Goal: Information Seeking & Learning: Compare options

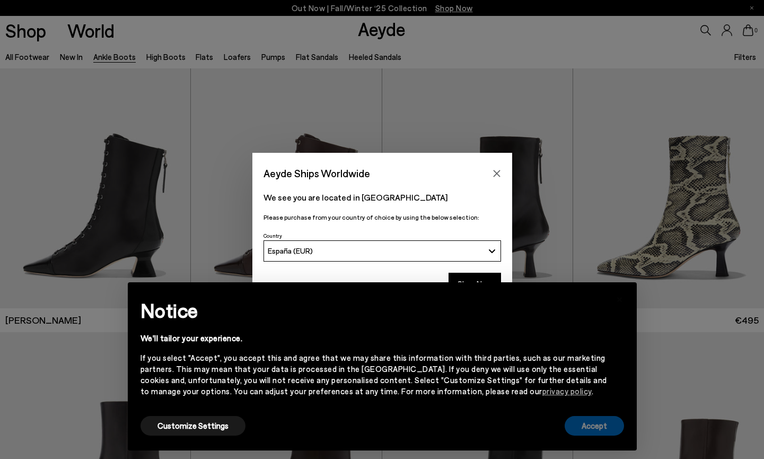
click at [601, 425] on button "Accept" at bounding box center [594, 426] width 59 height 20
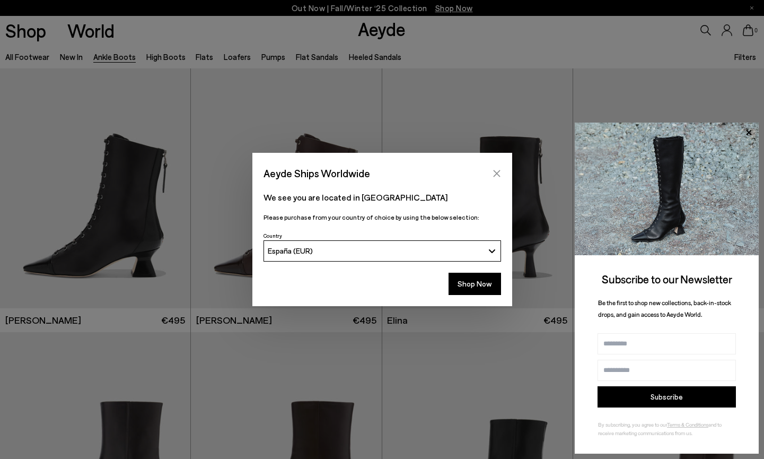
click at [498, 172] on icon "Close" at bounding box center [497, 173] width 8 height 8
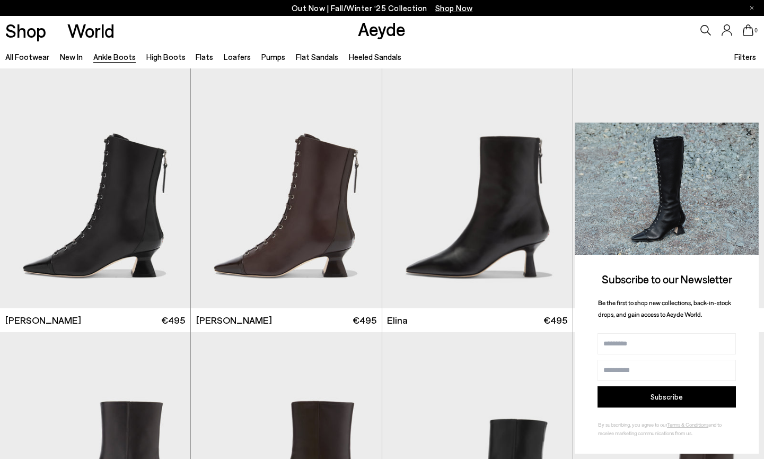
click at [750, 133] on icon at bounding box center [749, 133] width 14 height 14
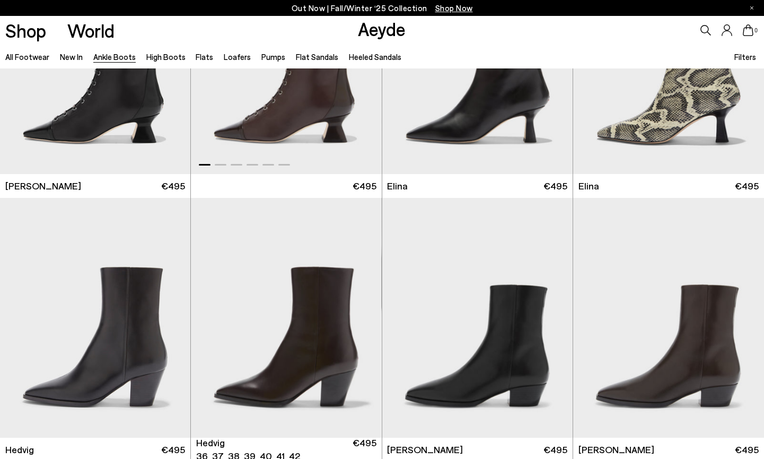
scroll to position [180, 0]
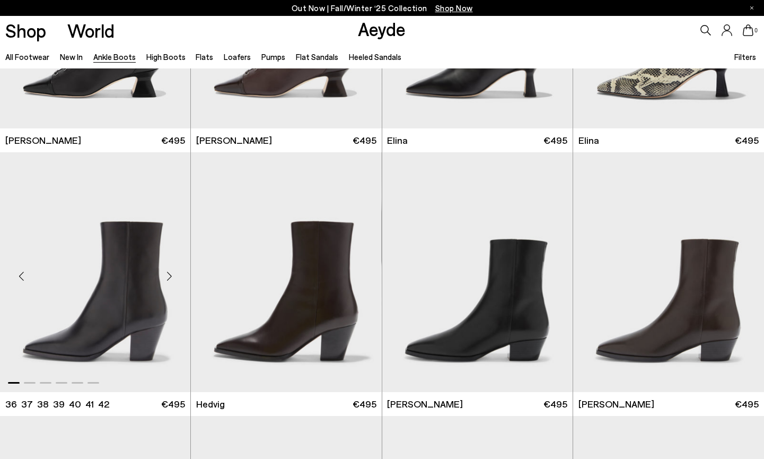
click at [169, 275] on div "Next slide" at bounding box center [169, 276] width 32 height 32
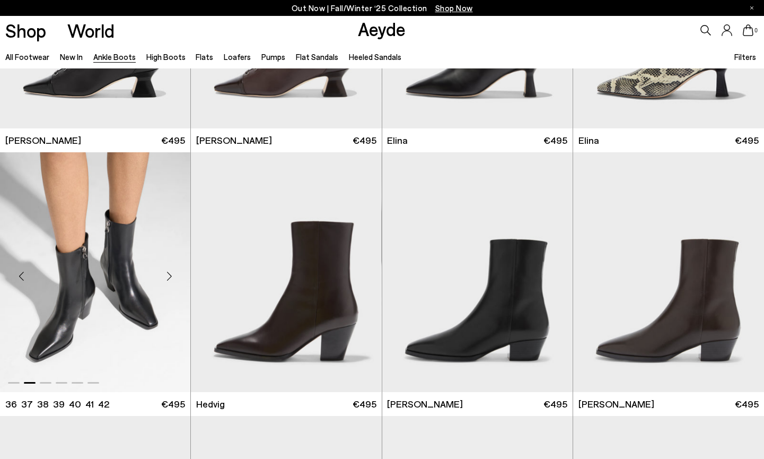
click at [169, 275] on div "Next slide" at bounding box center [169, 276] width 32 height 32
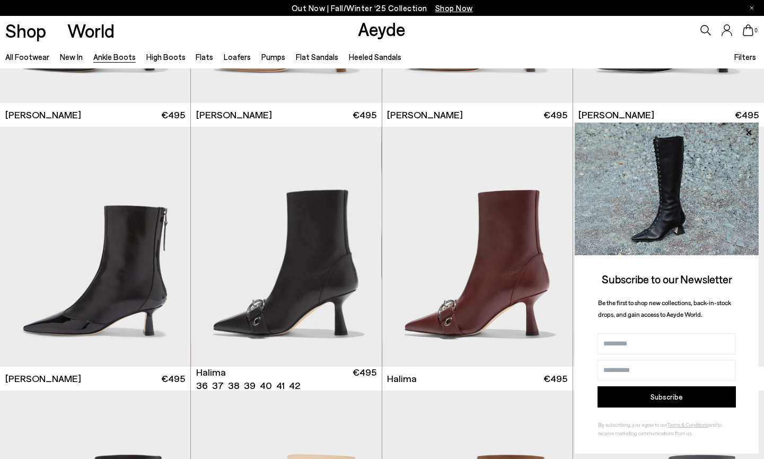
scroll to position [2609, 0]
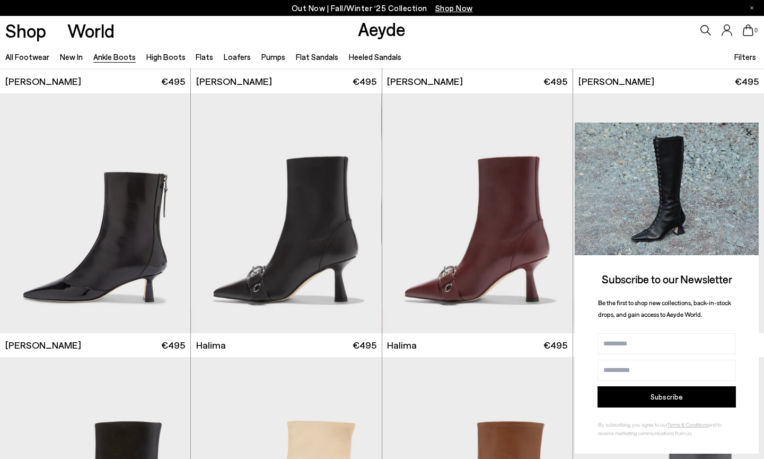
click at [748, 131] on icon at bounding box center [748, 131] width 5 height 5
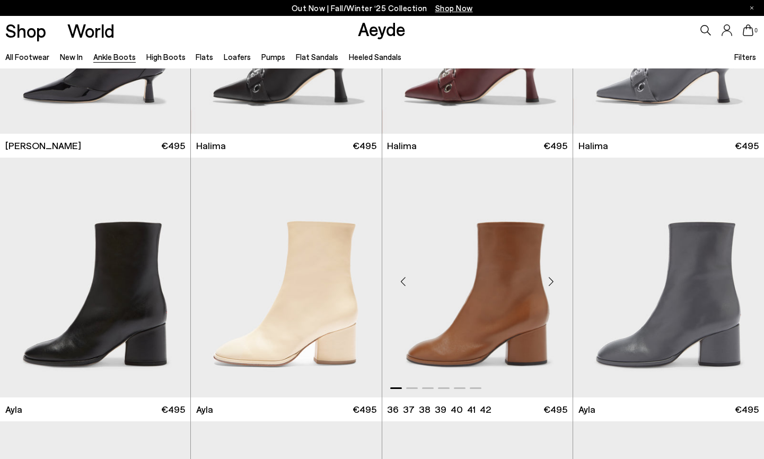
scroll to position [2897, 0]
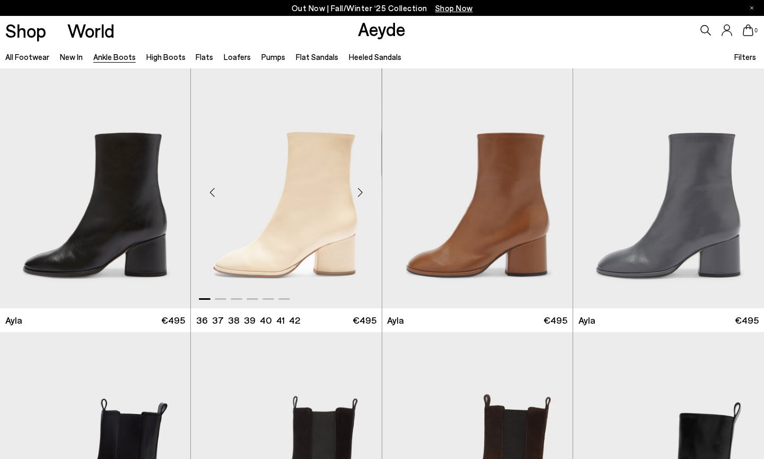
click at [356, 196] on div "Next slide" at bounding box center [361, 193] width 32 height 32
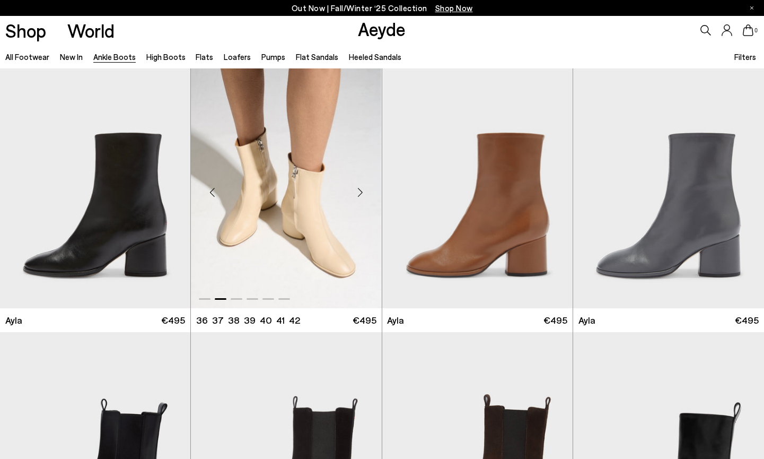
click at [356, 196] on div "Next slide" at bounding box center [361, 193] width 32 height 32
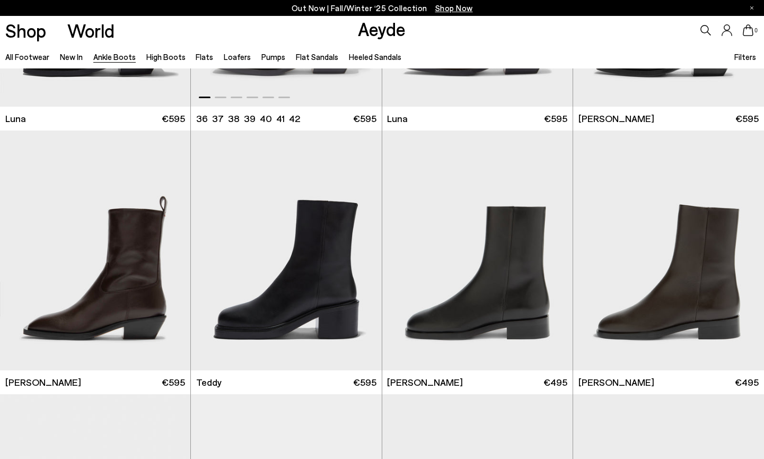
scroll to position [3397, 0]
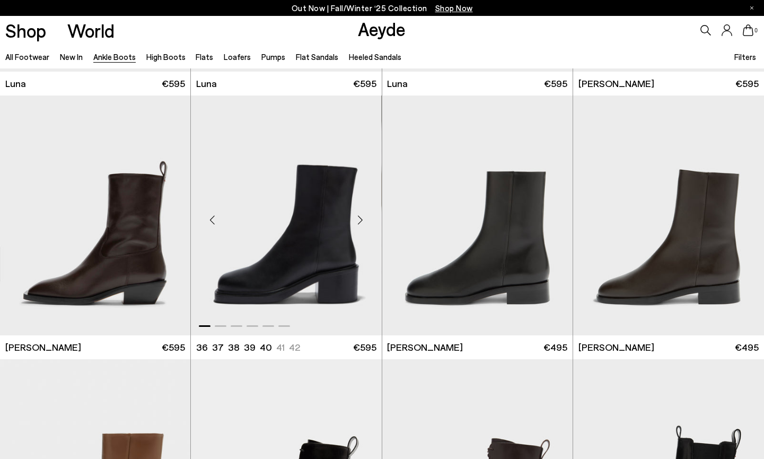
click at [358, 216] on div "Next slide" at bounding box center [361, 220] width 32 height 32
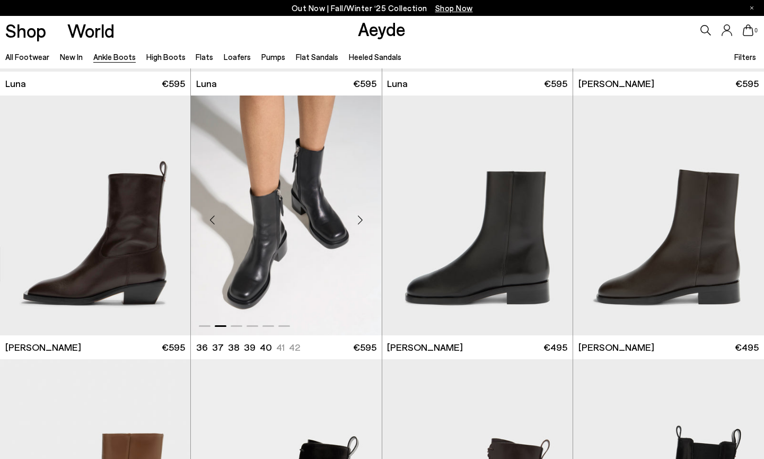
click at [358, 216] on div "Next slide" at bounding box center [361, 220] width 32 height 32
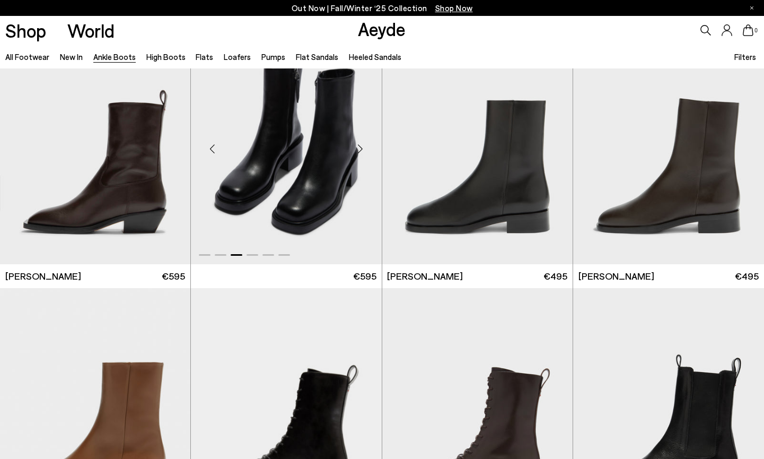
scroll to position [3450, 0]
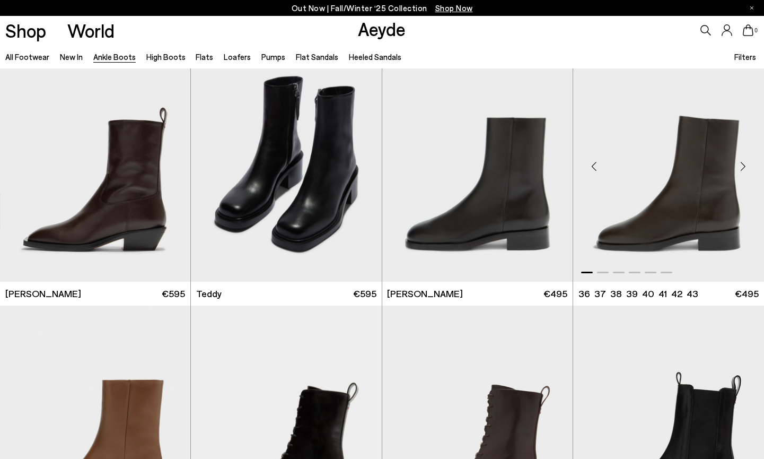
click at [743, 165] on div "Next slide" at bounding box center [743, 166] width 32 height 32
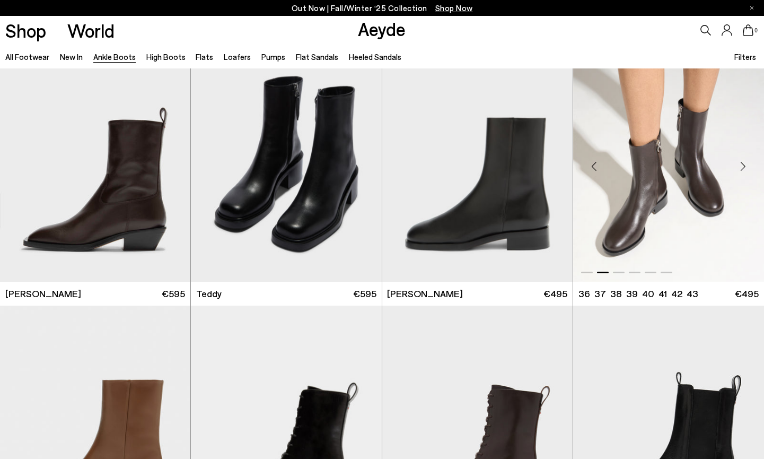
click at [743, 165] on div "Next slide" at bounding box center [743, 166] width 32 height 32
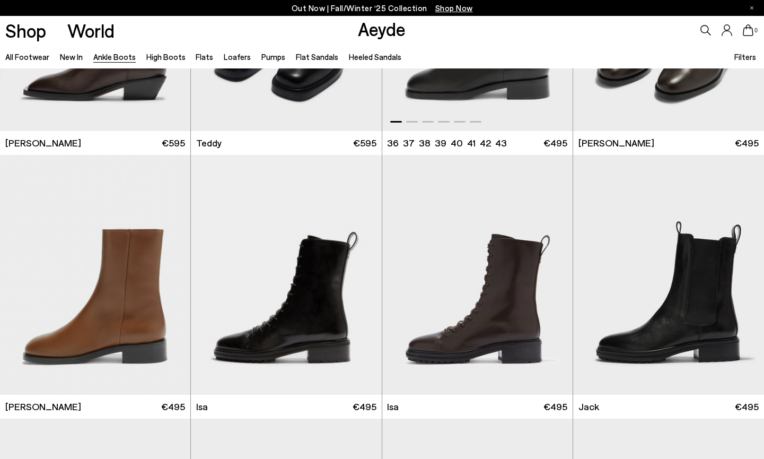
scroll to position [3661, 0]
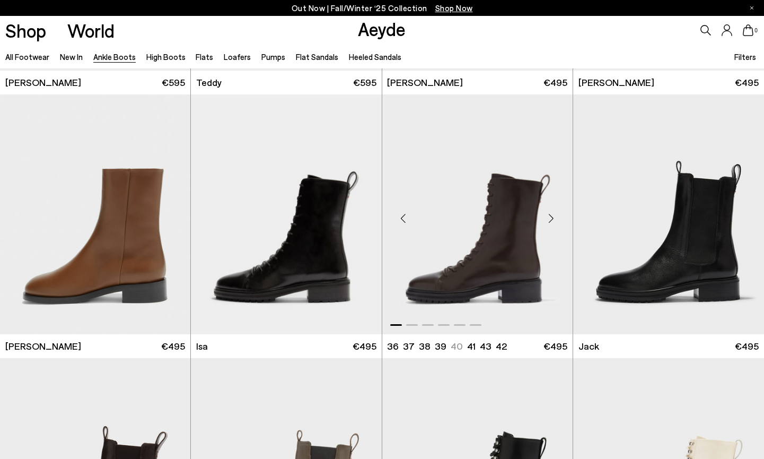
click at [554, 216] on div "Next slide" at bounding box center [552, 219] width 32 height 32
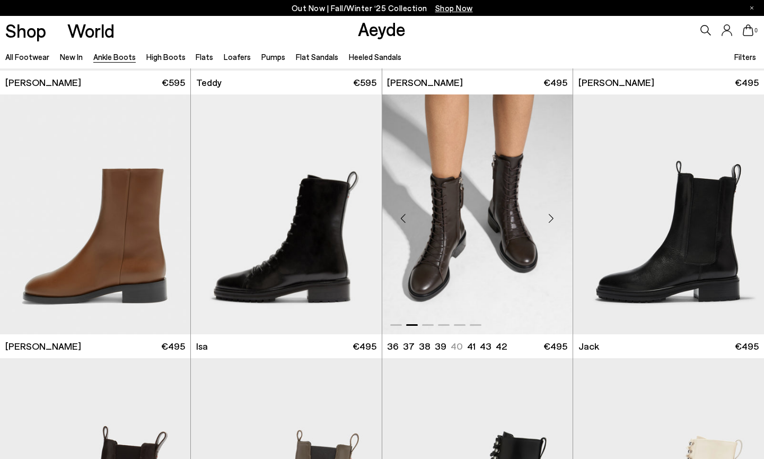
click at [554, 218] on div "Next slide" at bounding box center [552, 219] width 32 height 32
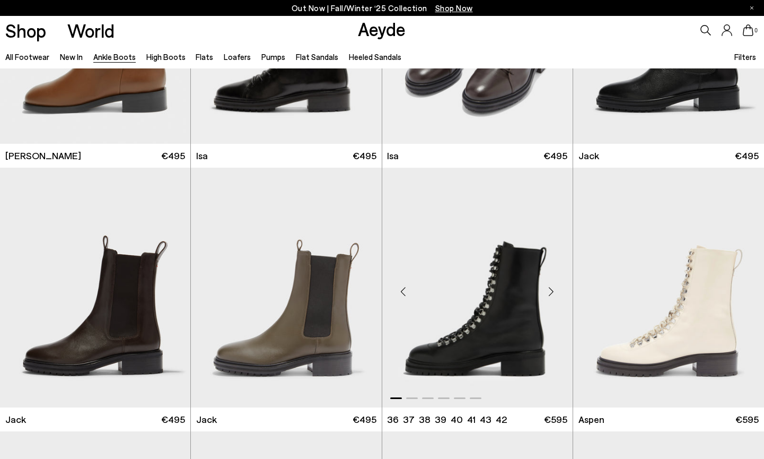
scroll to position [3885, 0]
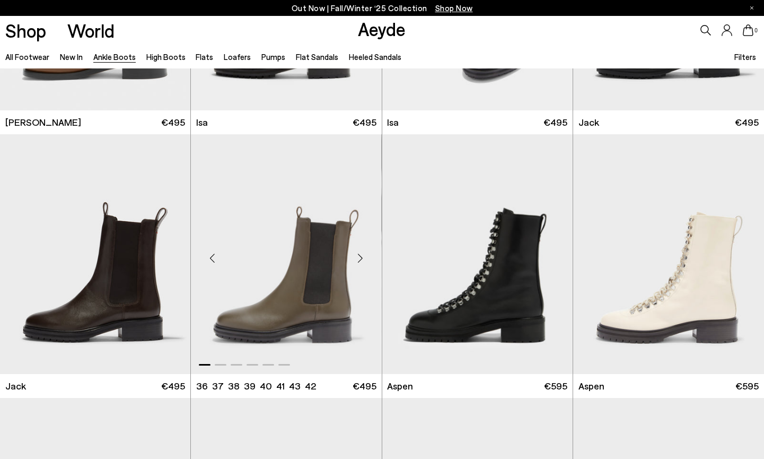
click at [359, 263] on div "Next slide" at bounding box center [361, 258] width 32 height 32
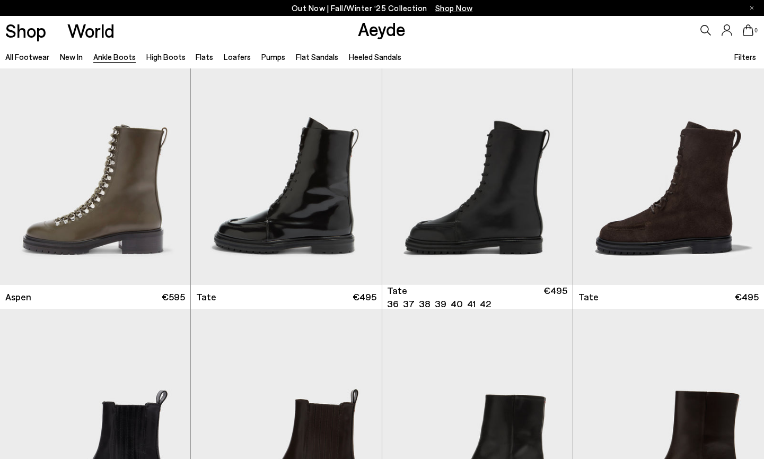
scroll to position [4261, 0]
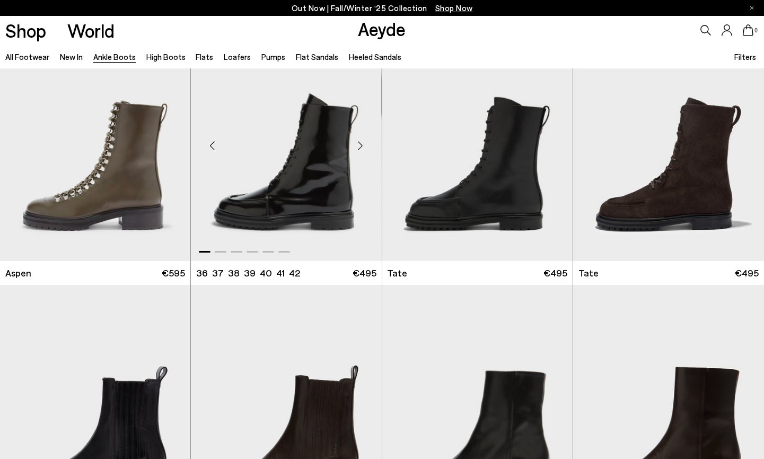
click at [366, 148] on div "Next slide" at bounding box center [361, 145] width 32 height 32
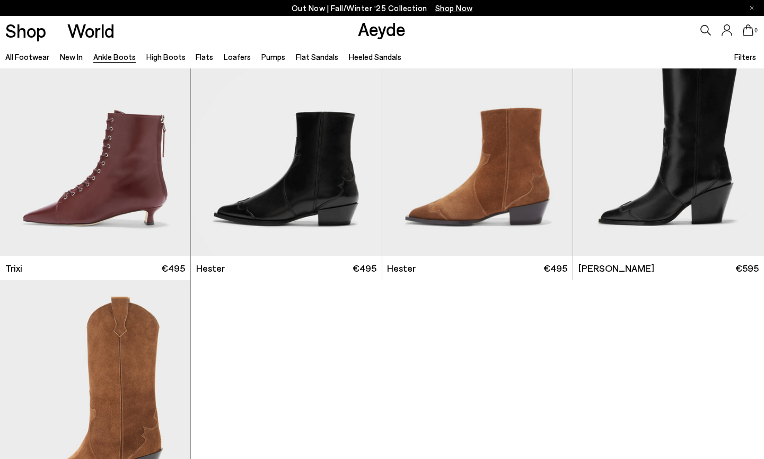
scroll to position [5278, 0]
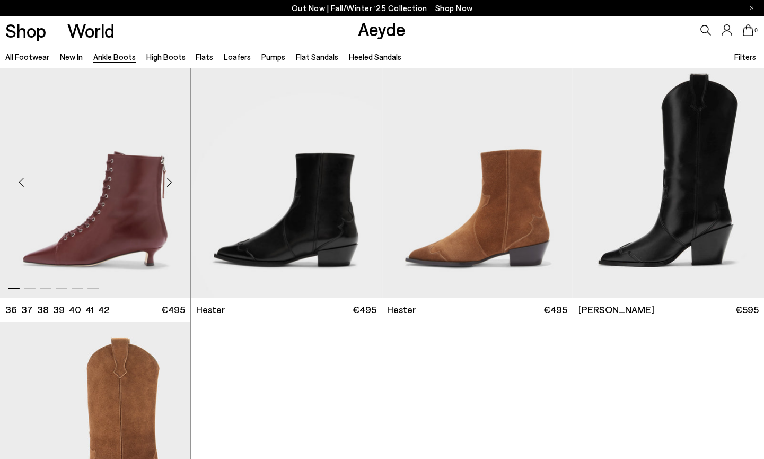
click at [168, 186] on div "Next slide" at bounding box center [169, 182] width 32 height 32
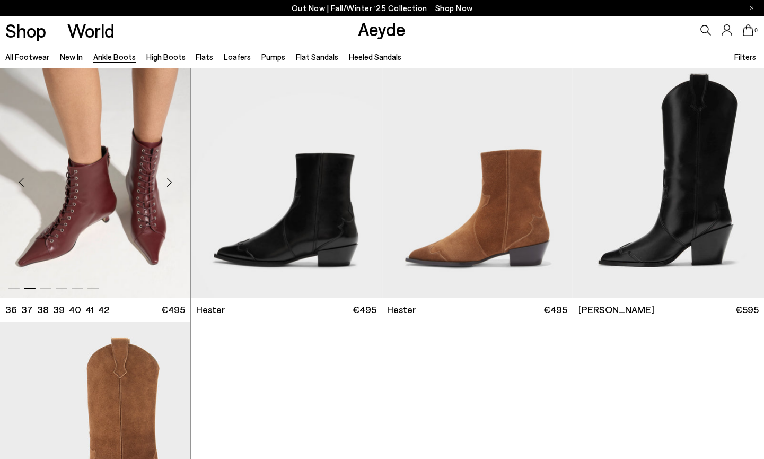
click at [168, 186] on div "Next slide" at bounding box center [169, 182] width 32 height 32
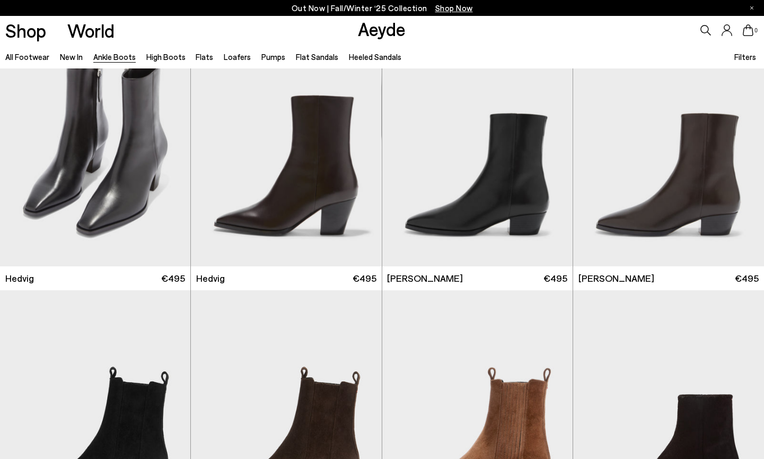
scroll to position [0, 0]
